Goal: Navigation & Orientation: Find specific page/section

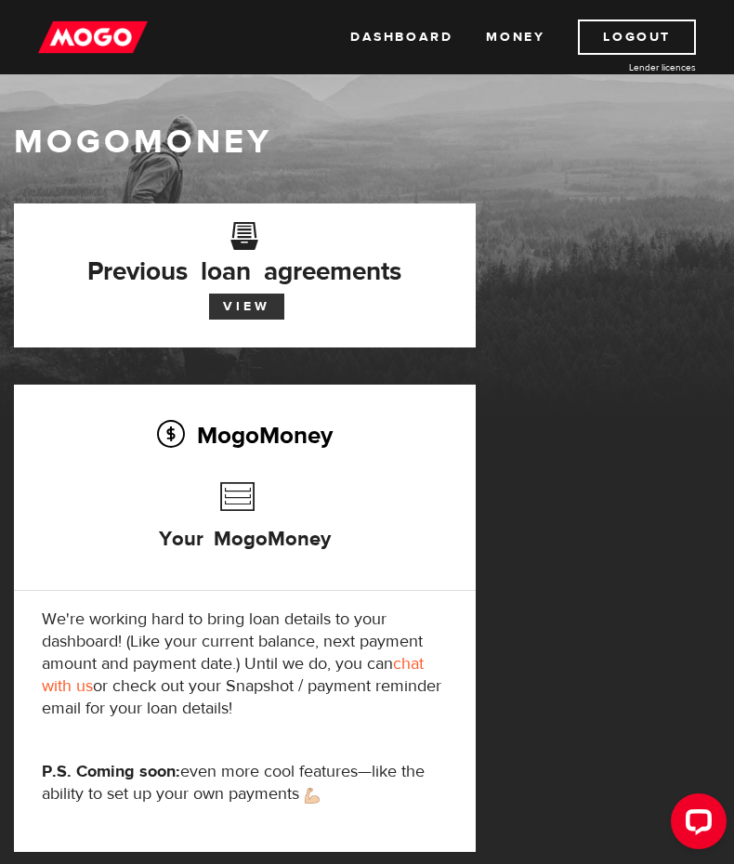
click at [261, 302] on link "View" at bounding box center [246, 307] width 75 height 26
click at [525, 32] on link "Money" at bounding box center [515, 37] width 59 height 35
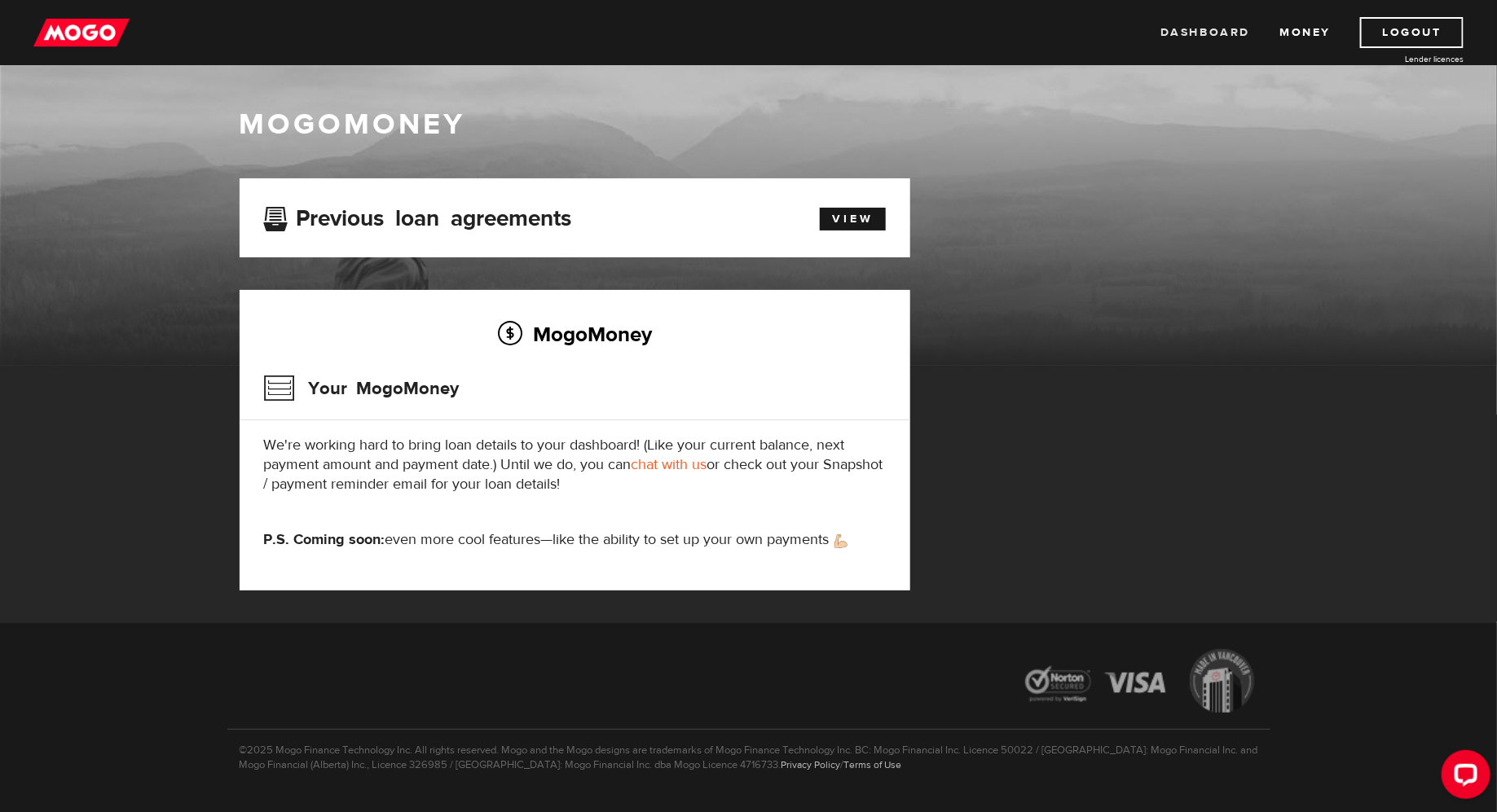
click at [643, 25] on link "Dashboard" at bounding box center [1205, 32] width 89 height 31
click at [838, 213] on link "View" at bounding box center [852, 219] width 66 height 23
